Goal: Information Seeking & Learning: Learn about a topic

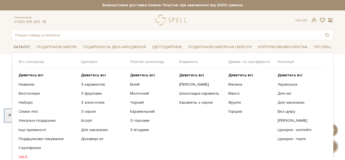
click at [28, 48] on link "Каталог" at bounding box center [22, 47] width 21 height 8
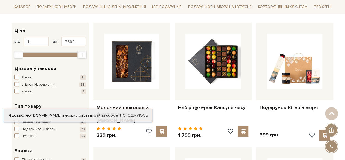
scroll to position [55, 0]
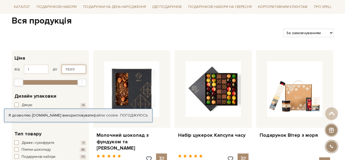
drag, startPoint x: 76, startPoint y: 67, endPoint x: 59, endPoint y: 67, distance: 16.1
click at [59, 67] on div "від 1 до 7699" at bounding box center [50, 68] width 72 height 9
type input "400"
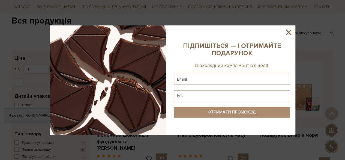
click at [290, 31] on icon at bounding box center [288, 32] width 9 height 9
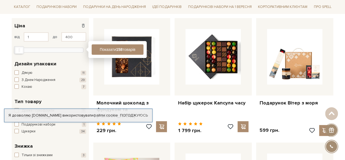
scroll to position [82, 0]
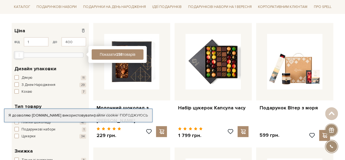
click at [58, 28] on div "1 - 400 грн. Ціна" at bounding box center [50, 30] width 72 height 7
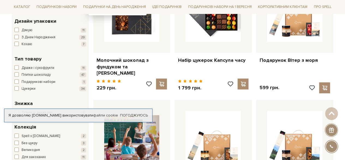
scroll to position [136, 0]
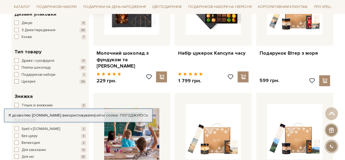
click at [16, 79] on span "button" at bounding box center [16, 81] width 4 height 4
click at [18, 68] on span "button" at bounding box center [16, 67] width 4 height 4
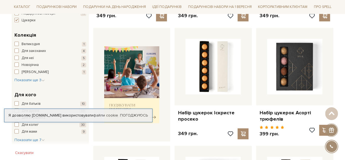
scroll to position [245, 0]
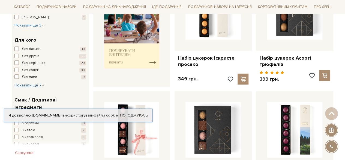
click at [31, 85] on span "Показати ще 7" at bounding box center [29, 85] width 30 height 5
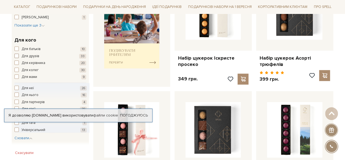
click at [16, 56] on span "button" at bounding box center [16, 55] width 4 height 4
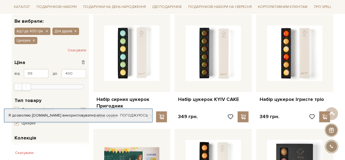
scroll to position [82, 0]
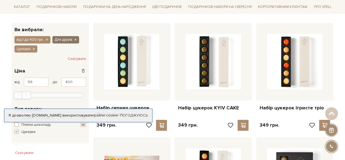
click at [75, 41] on icon "button" at bounding box center [75, 39] width 3 height 5
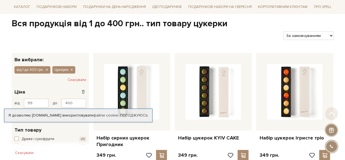
scroll to position [55, 0]
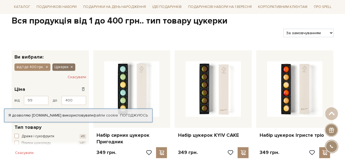
click at [71, 65] on icon "button" at bounding box center [71, 67] width 3 height 5
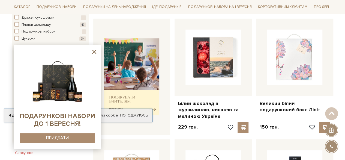
scroll to position [218, 0]
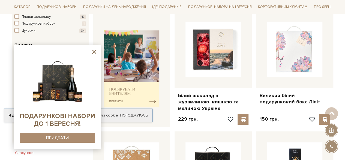
click at [94, 52] on icon at bounding box center [94, 51] width 7 height 7
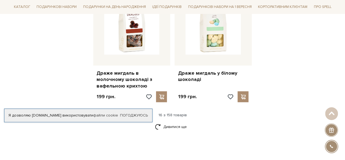
scroll to position [736, 0]
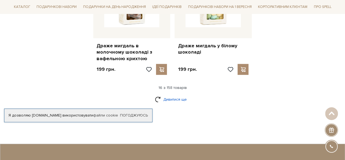
click at [165, 100] on link "Дивитися ще" at bounding box center [172, 99] width 35 height 10
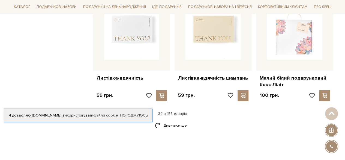
scroll to position [1309, 0]
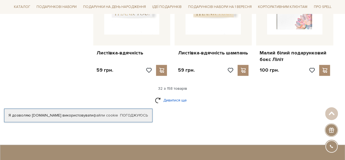
click at [170, 96] on link "Дивитися ще" at bounding box center [172, 100] width 35 height 10
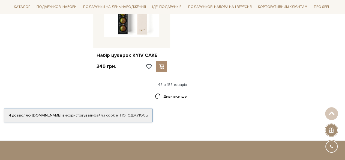
scroll to position [2018, 0]
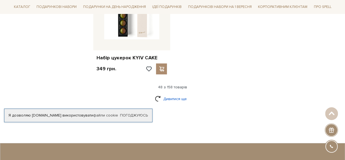
click at [173, 94] on link "Дивитися ще" at bounding box center [172, 99] width 35 height 10
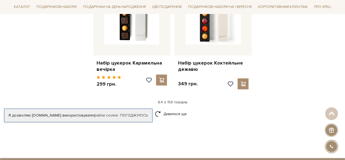
scroll to position [2618, 0]
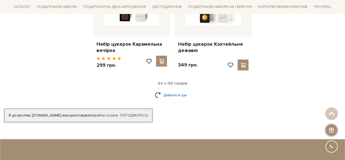
click at [170, 90] on link "Дивитися ще" at bounding box center [172, 95] width 35 height 10
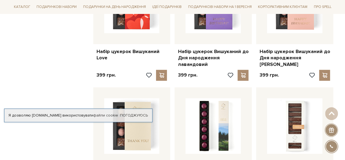
scroll to position [2127, 0]
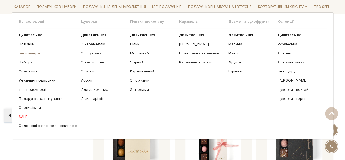
click at [30, 52] on link "Бестселери" at bounding box center [48, 53] width 58 height 5
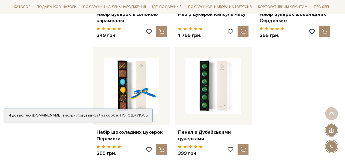
scroll to position [709, 0]
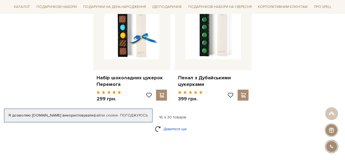
click at [176, 124] on link "Дивитися ще" at bounding box center [172, 129] width 35 height 10
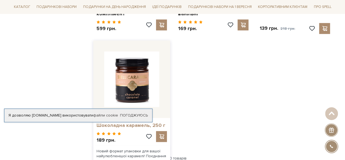
scroll to position [1254, 0]
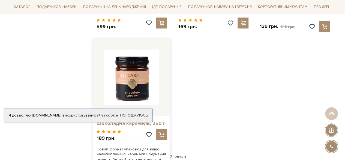
click at [159, 120] on link "Шоколадна карамель, 250 г" at bounding box center [132, 123] width 71 height 6
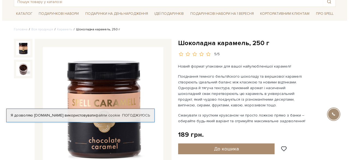
scroll to position [55, 0]
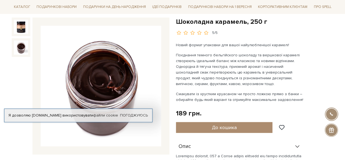
click at [23, 44] on img at bounding box center [21, 47] width 14 height 14
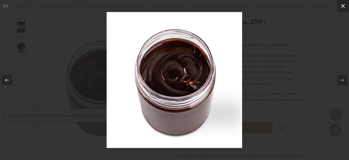
click at [345, 1] on button at bounding box center [343, 6] width 12 height 12
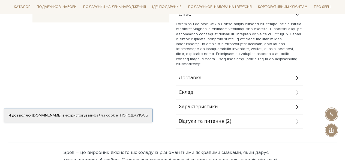
scroll to position [218, 0]
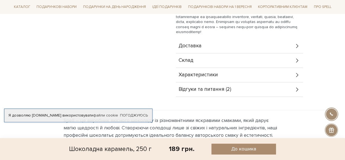
click at [189, 44] on span "Доставка" at bounding box center [190, 45] width 23 height 5
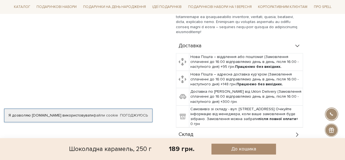
click at [197, 44] on span "Доставка" at bounding box center [190, 45] width 23 height 5
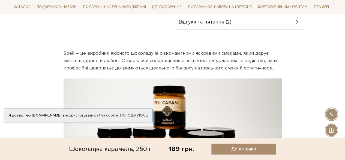
scroll to position [273, 0]
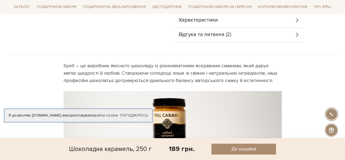
click at [194, 37] on div "Відгуки та питання (2)" at bounding box center [239, 35] width 127 height 14
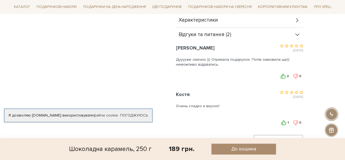
click at [187, 32] on span "Відгуки та питання (2)" at bounding box center [205, 34] width 53 height 5
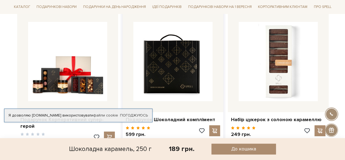
scroll to position [982, 0]
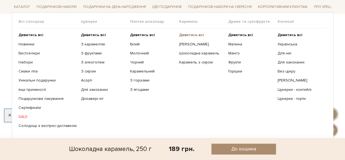
click at [190, 35] on b "Дивитись всі" at bounding box center [191, 34] width 25 height 5
